Goal: Register for event/course

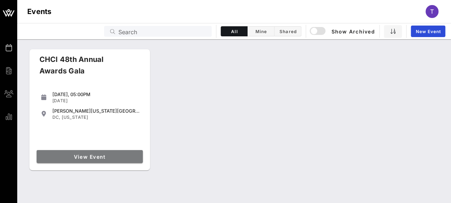
click at [96, 157] on span "View Event" at bounding box center [90, 156] width 101 height 6
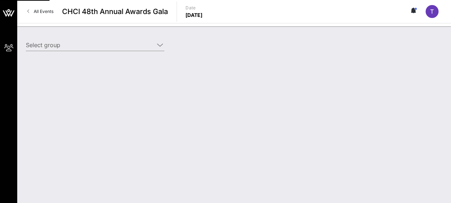
type input "AARP (AARP) [[PERSON_NAME], [EMAIL_ADDRESS][DOMAIN_NAME]]; [[PERSON_NAME] "[PER…"
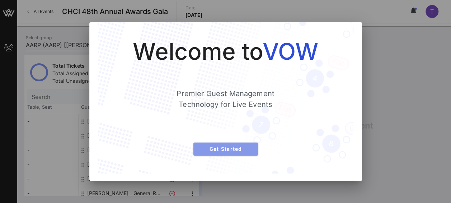
click at [253, 152] on button "Get Started" at bounding box center [226, 148] width 65 height 13
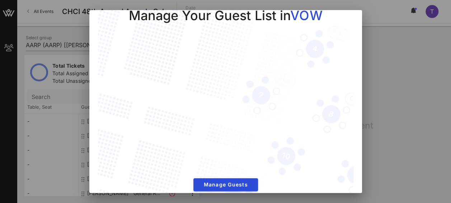
scroll to position [26, 0]
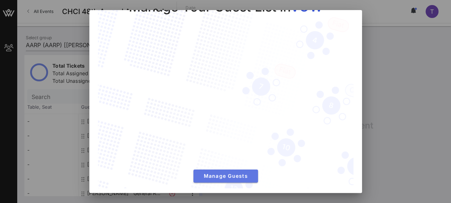
click at [235, 172] on span "Manage Guests" at bounding box center [225, 175] width 53 height 6
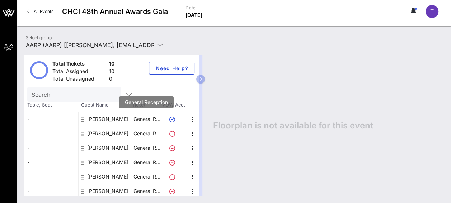
scroll to position [0, 0]
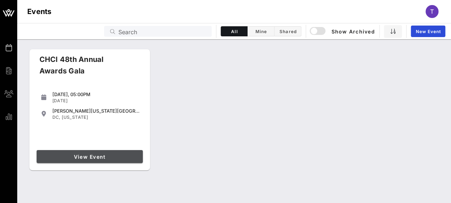
click at [127, 152] on link "View Event" at bounding box center [90, 156] width 106 height 13
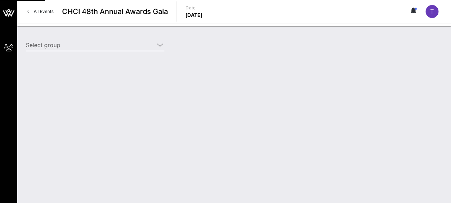
type input "AARP (AARP) [[PERSON_NAME], [EMAIL_ADDRESS][DOMAIN_NAME]]; [[PERSON_NAME] "[PER…"
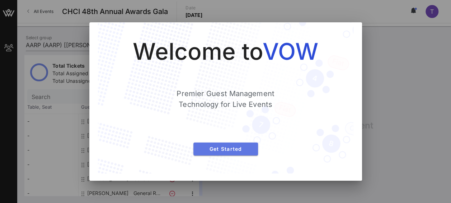
click at [239, 147] on span "Get Started" at bounding box center [225, 148] width 53 height 6
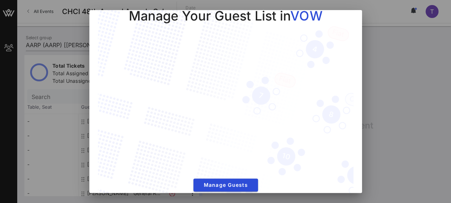
scroll to position [26, 0]
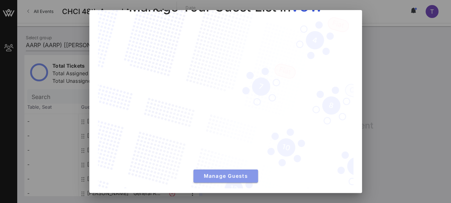
click at [224, 172] on span "Manage Guests" at bounding box center [225, 175] width 53 height 6
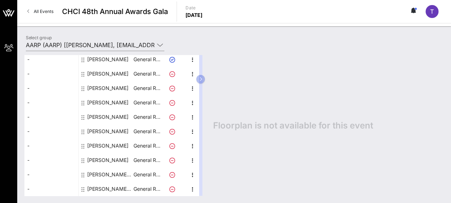
scroll to position [0, 0]
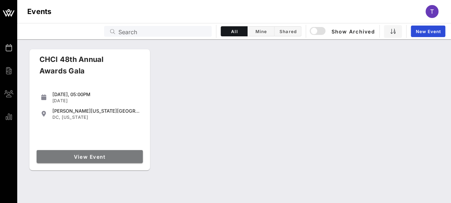
click at [113, 152] on link "View Event" at bounding box center [90, 156] width 106 height 13
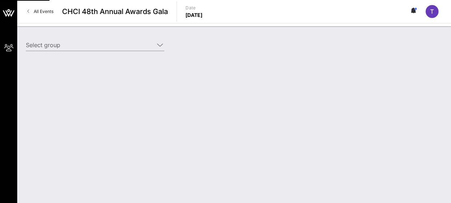
type input "AARP (AARP) [[PERSON_NAME], [EMAIL_ADDRESS][DOMAIN_NAME]]; [[PERSON_NAME] "[PER…"
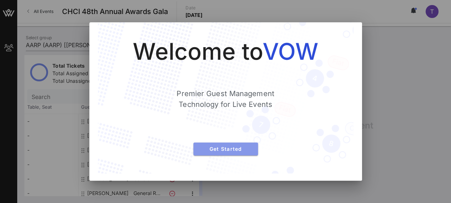
click at [226, 145] on button "Get Started" at bounding box center [226, 148] width 65 height 13
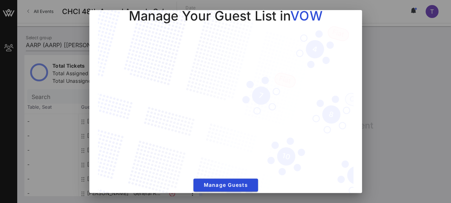
scroll to position [26, 0]
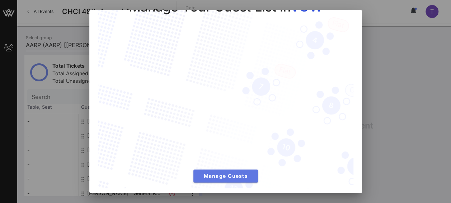
click at [220, 172] on span "Manage Guests" at bounding box center [225, 175] width 53 height 6
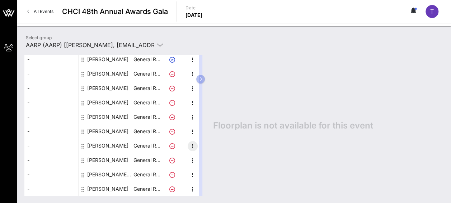
scroll to position [0, 0]
